Goal: Transaction & Acquisition: Purchase product/service

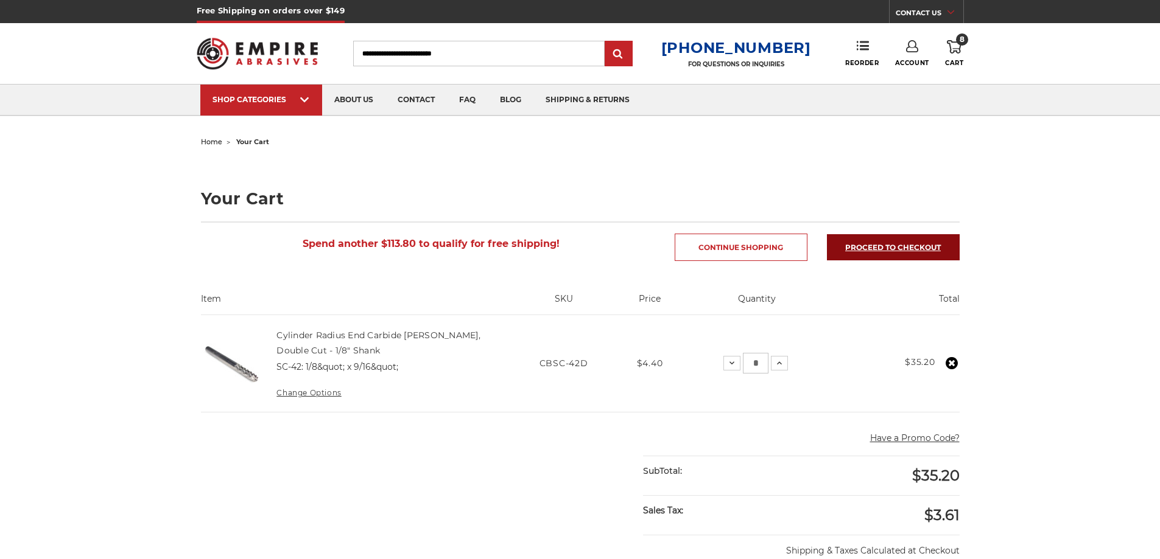
click at [891, 250] on link "Proceed to checkout" at bounding box center [893, 247] width 133 height 26
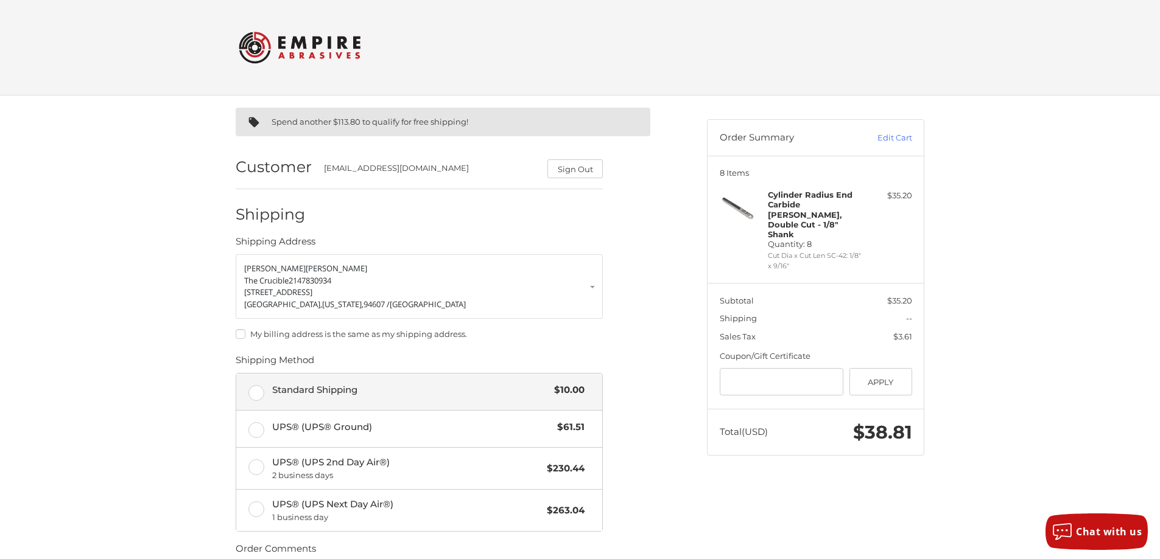
click at [255, 387] on label "Standard Shipping $10.00" at bounding box center [419, 392] width 366 height 37
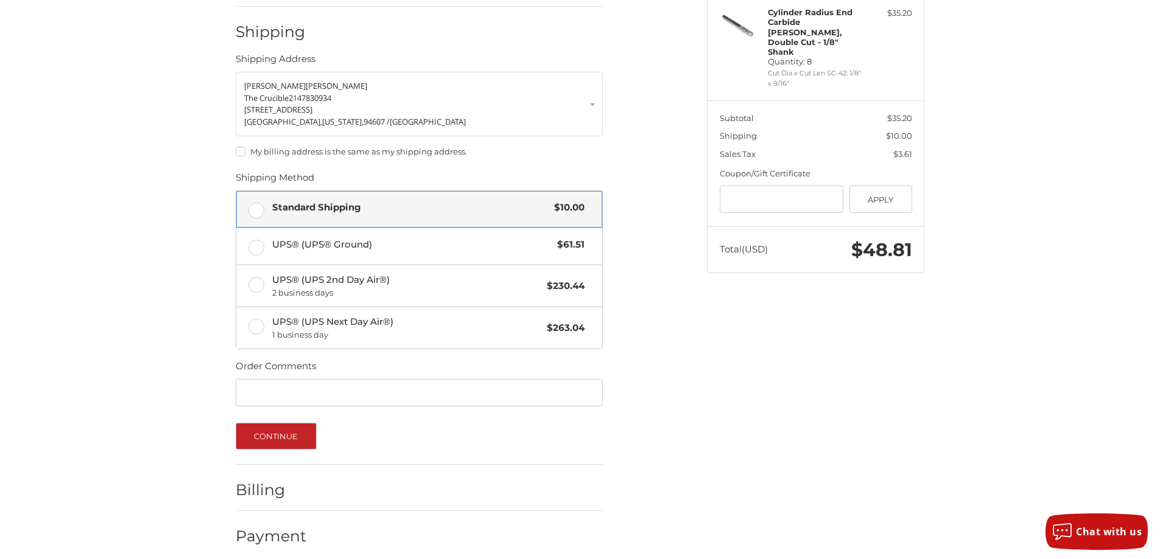
scroll to position [192, 0]
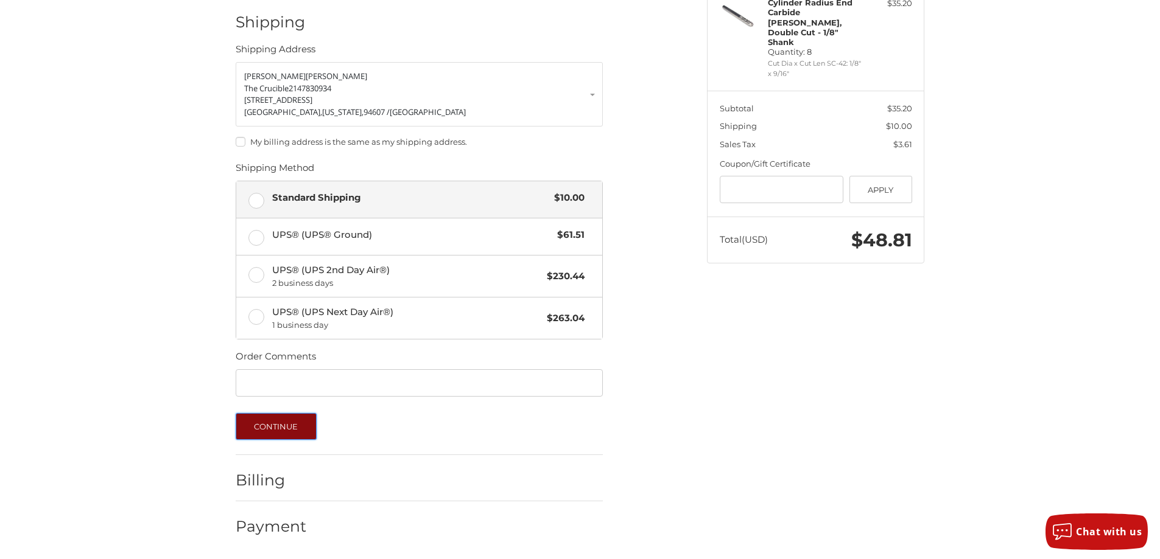
click at [275, 427] on button "Continue" at bounding box center [276, 426] width 81 height 27
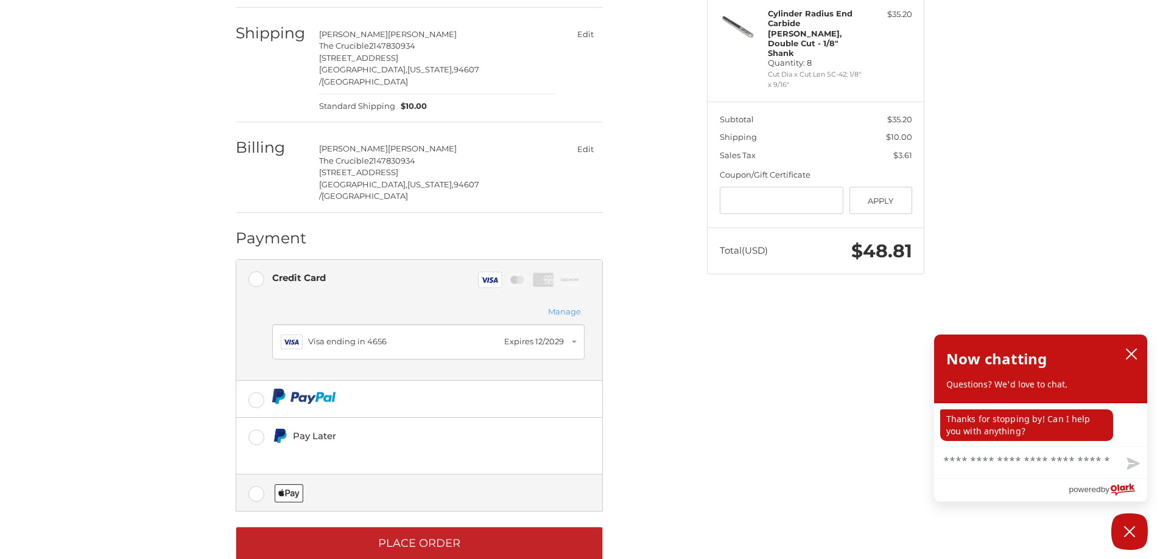
scroll to position [186, 0]
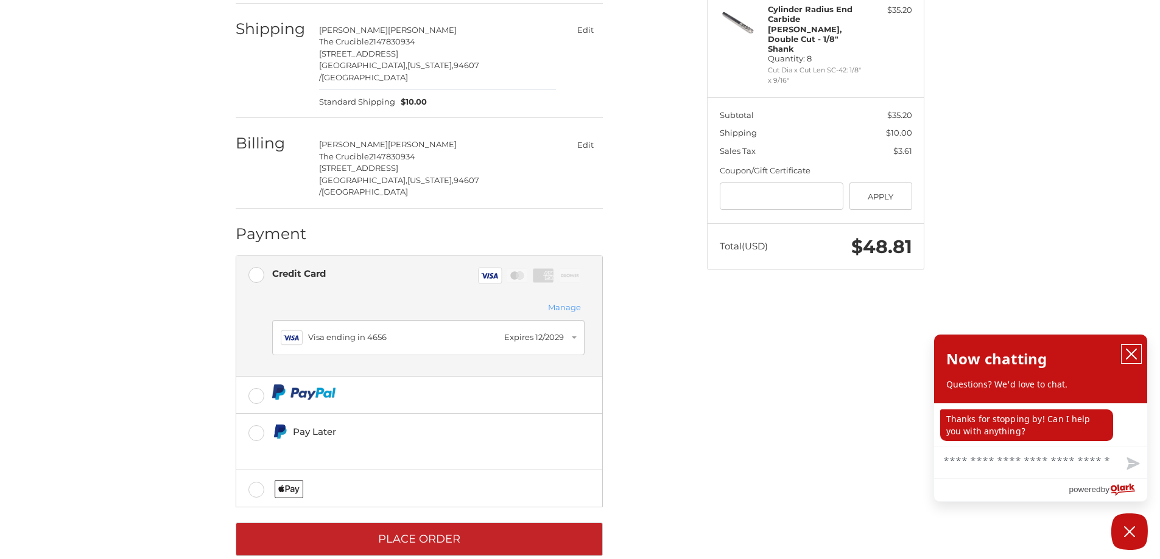
click at [1133, 353] on icon "close chatbox" at bounding box center [1131, 354] width 10 height 10
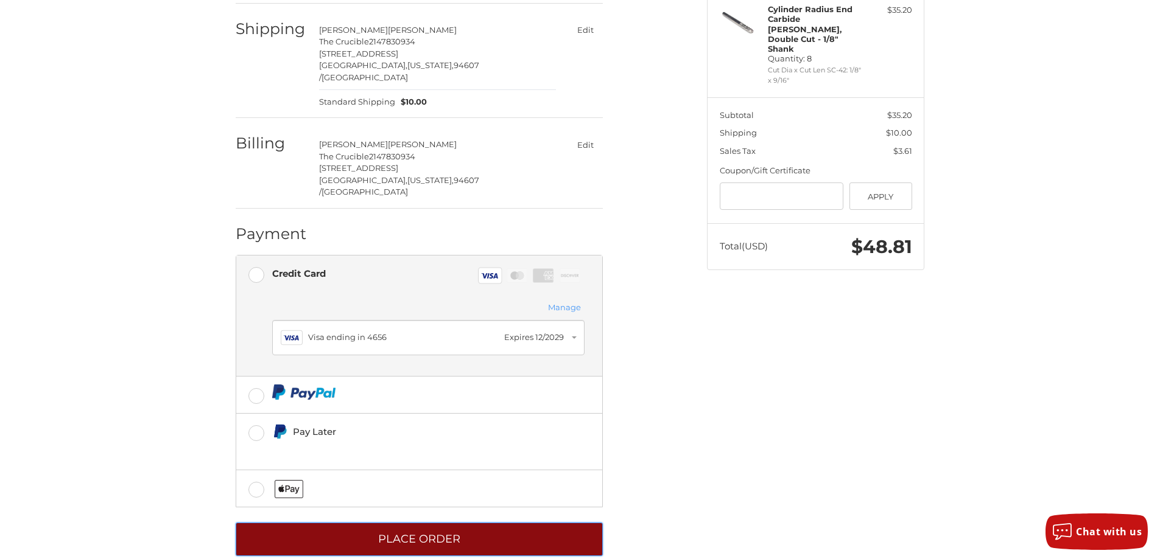
click at [445, 523] on button "Place Order" at bounding box center [419, 539] width 367 height 33
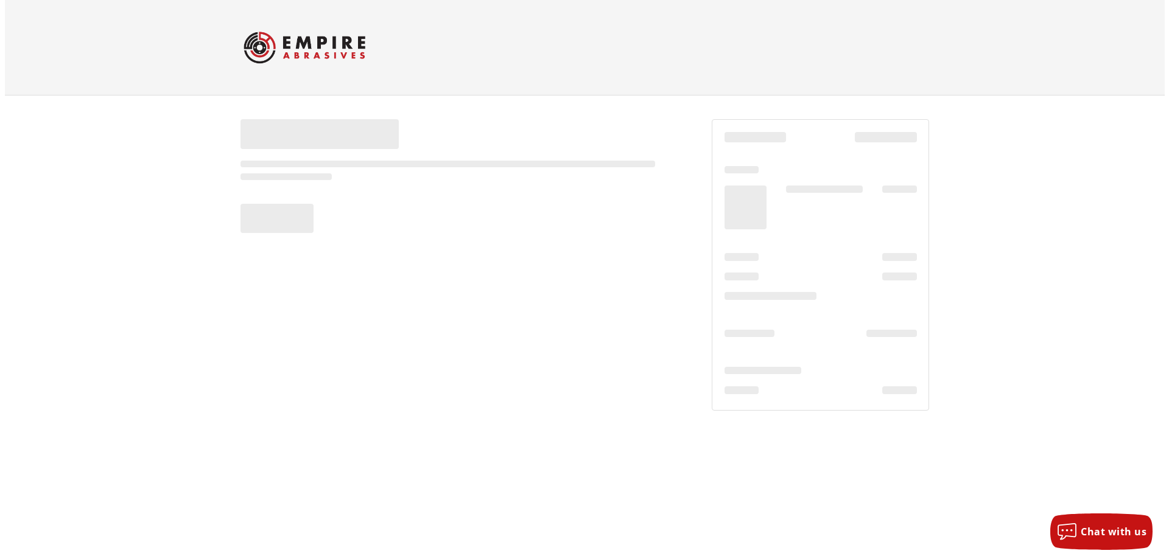
scroll to position [0, 0]
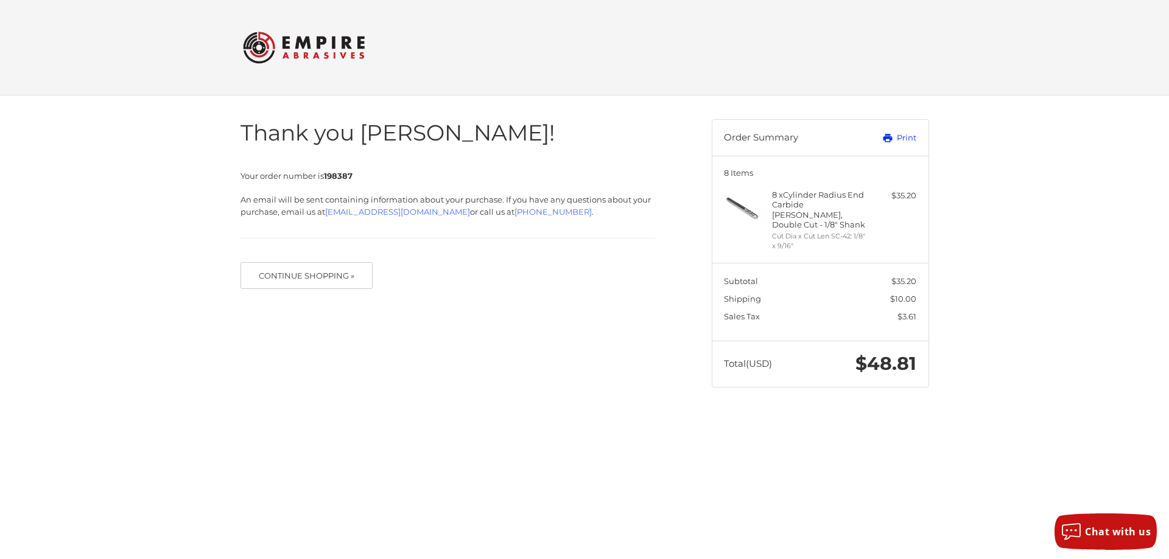
click at [895, 136] on link "Print" at bounding box center [886, 138] width 60 height 12
